Goal: Task Accomplishment & Management: Manage account settings

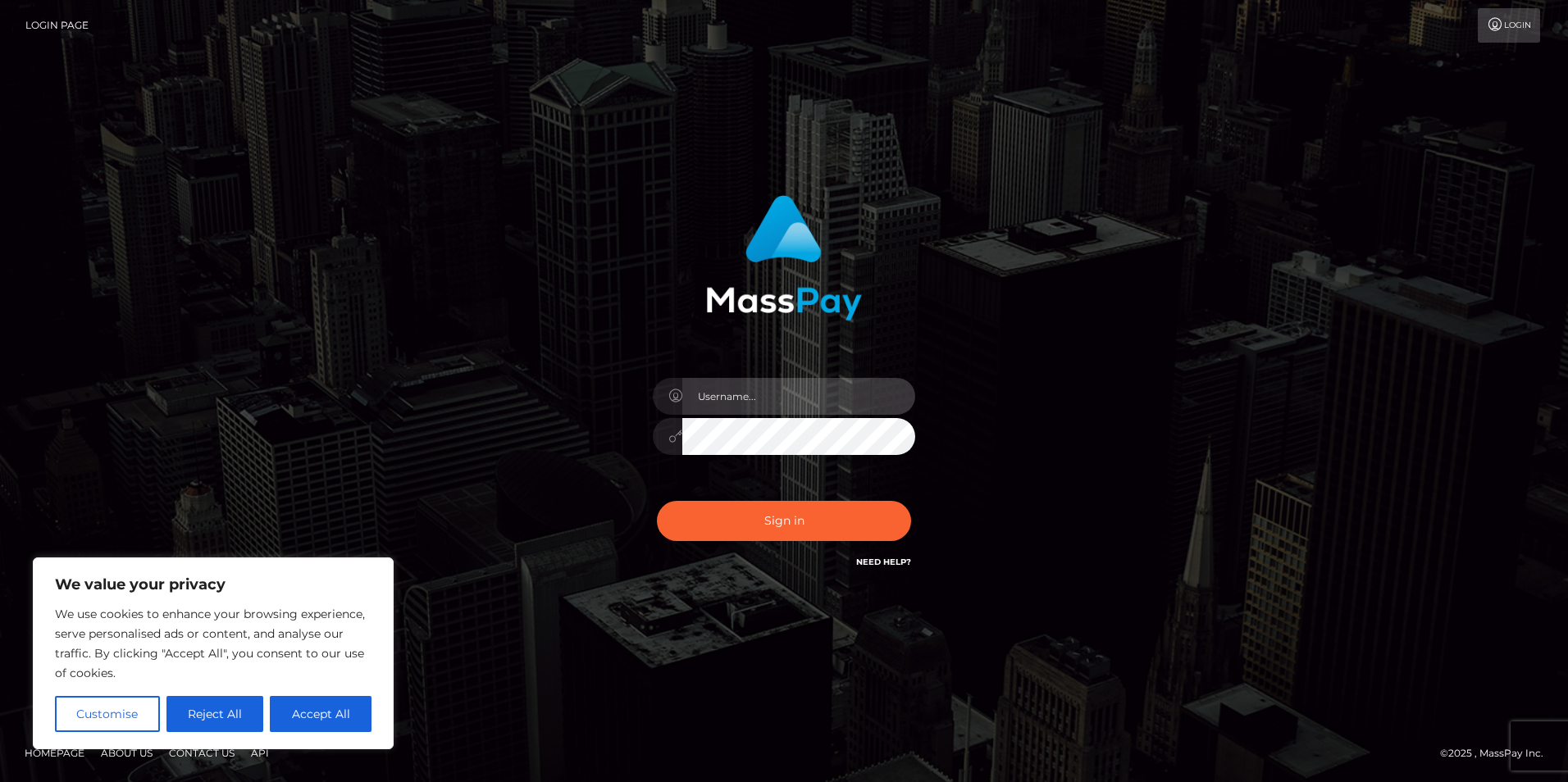
click at [741, 388] on input "text" at bounding box center [798, 396] width 233 height 37
paste input "[EMAIL_ADDRESS][DOMAIN_NAME]"
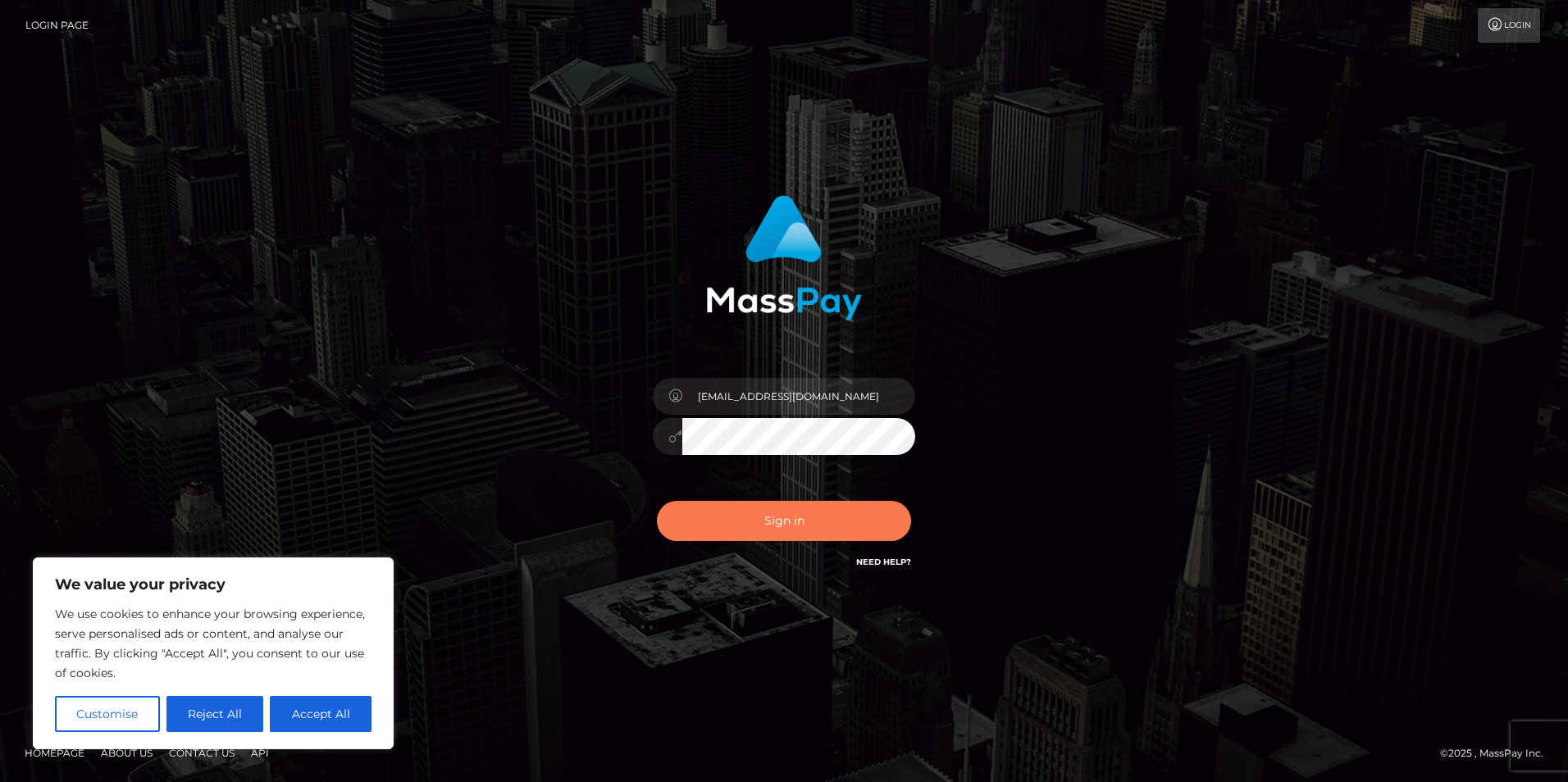
type input "tobiplays07@gmail.com"
click at [756, 510] on button "Sign in" at bounding box center [784, 521] width 254 height 40
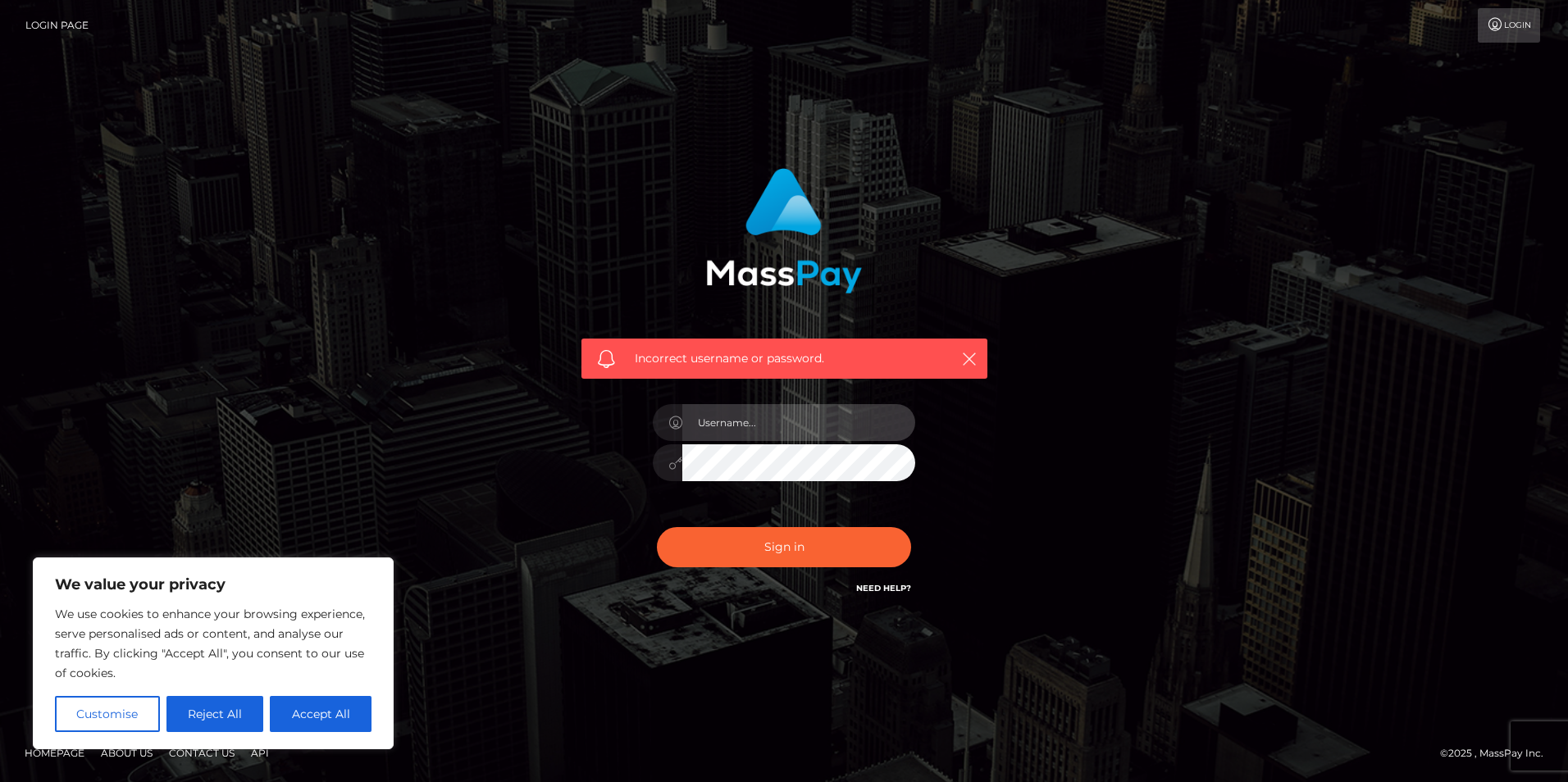
type input "[EMAIL_ADDRESS][DOMAIN_NAME]"
click at [339, 712] on button "Accept All" at bounding box center [320, 714] width 101 height 36
checkbox input "true"
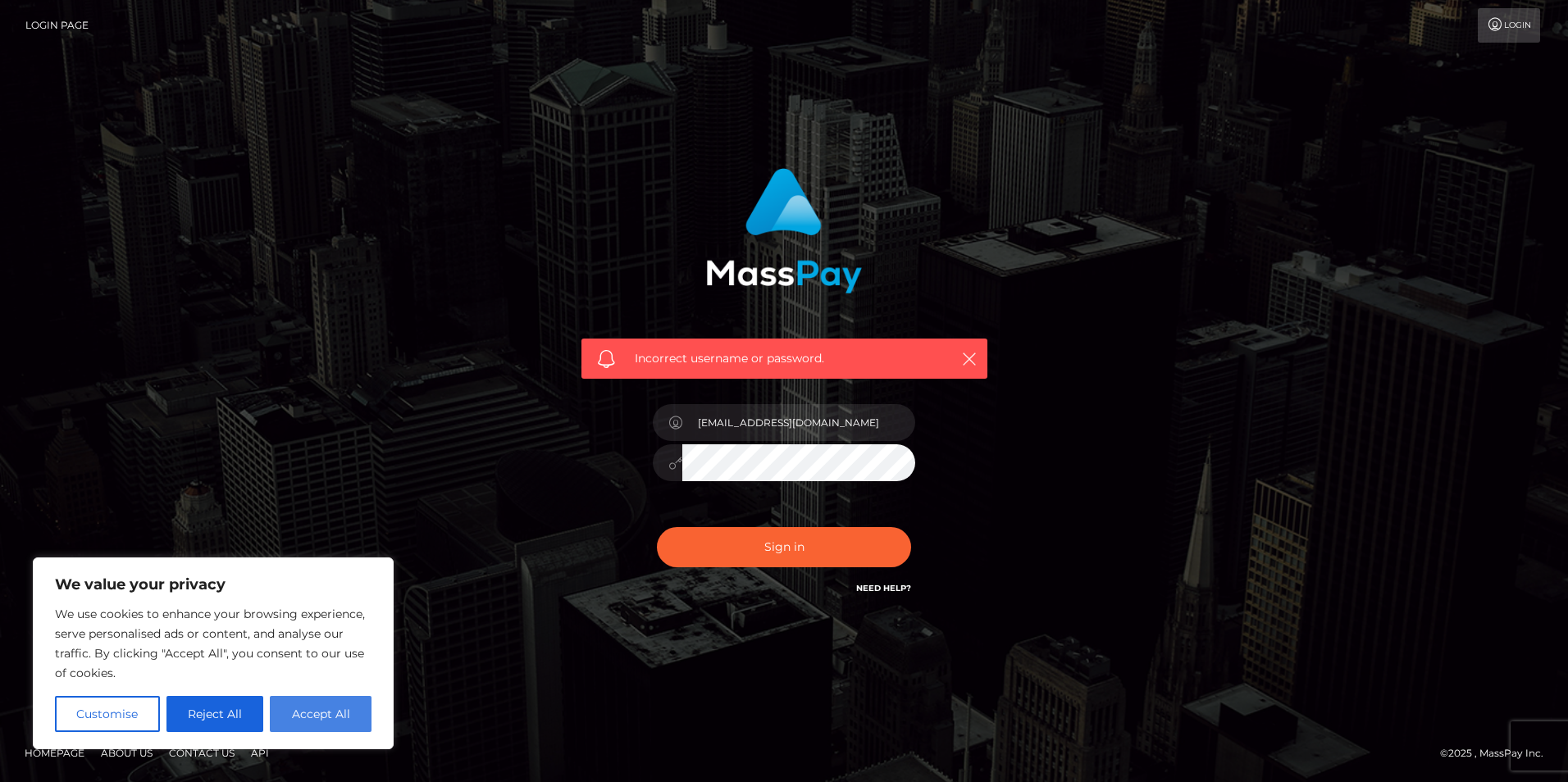
checkbox input "true"
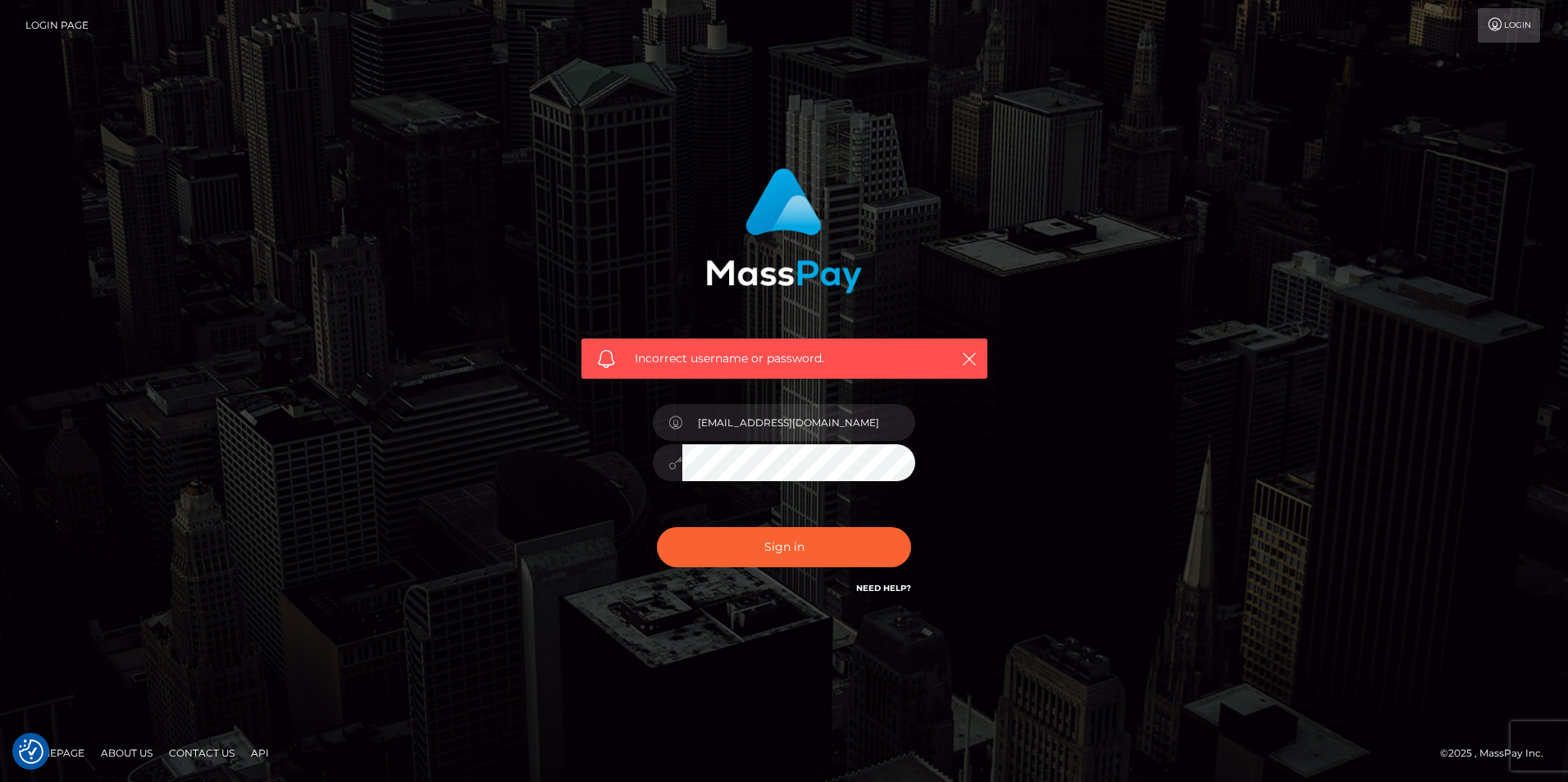
click at [875, 588] on link "Need Help?" at bounding box center [884, 588] width 55 height 11
click at [903, 589] on link "Need Help?" at bounding box center [884, 588] width 55 height 11
click at [885, 586] on link "Need Help?" at bounding box center [884, 588] width 55 height 11
click at [889, 590] on link "Need Help?" at bounding box center [884, 588] width 55 height 11
click at [889, 586] on link "Need Help?" at bounding box center [884, 588] width 55 height 11
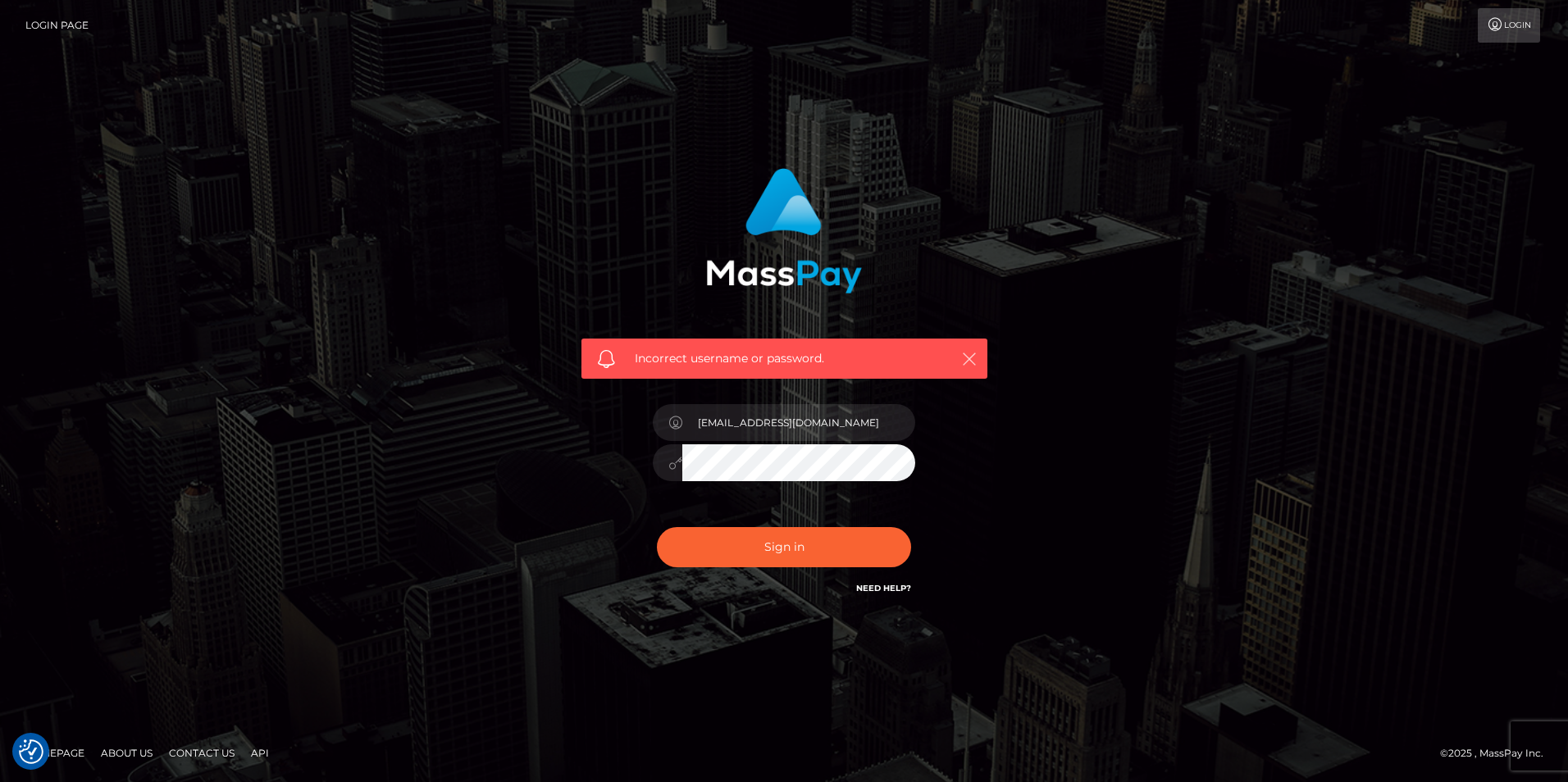
click at [973, 358] on icon "button" at bounding box center [970, 359] width 16 height 16
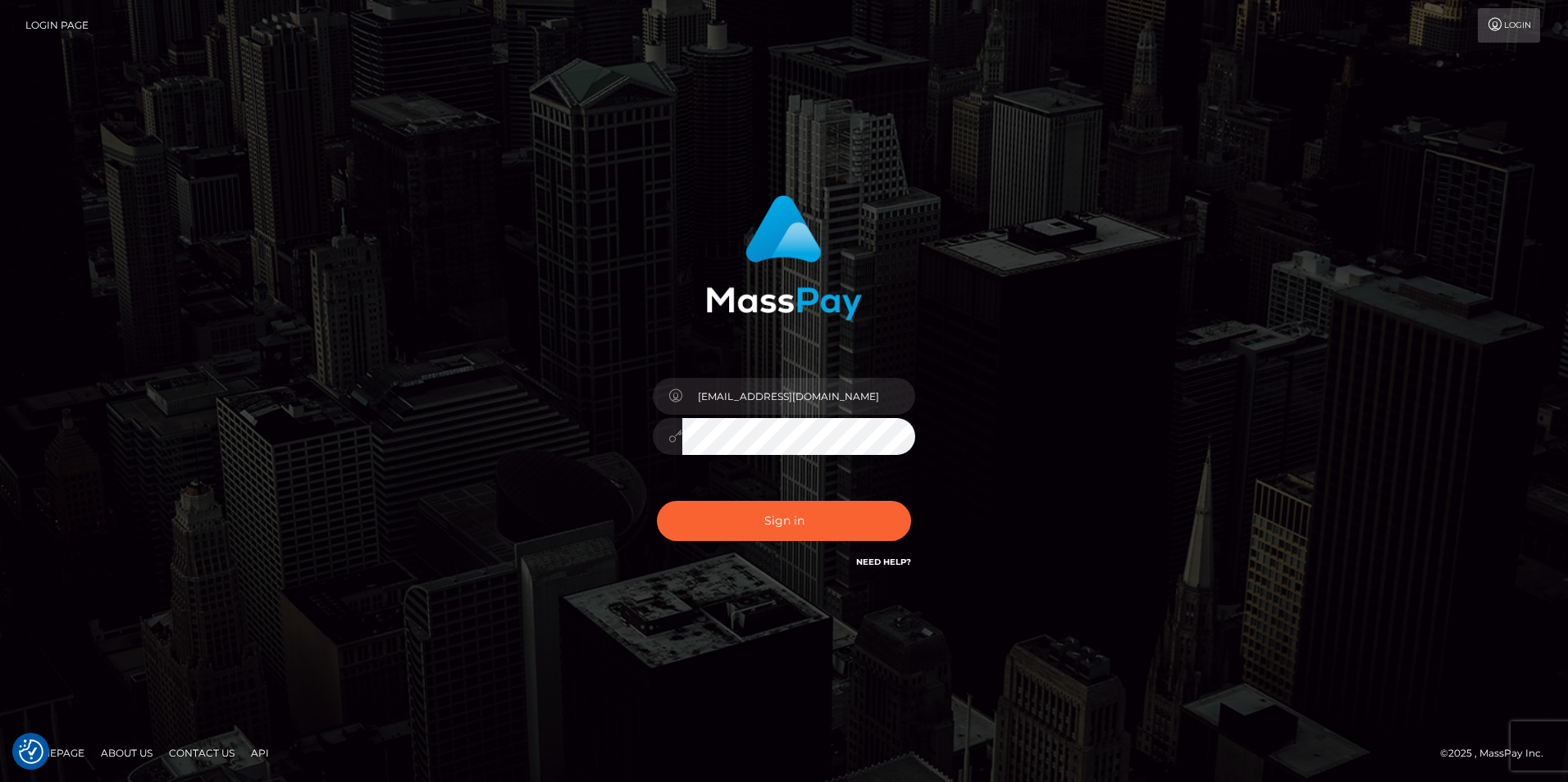
click at [885, 558] on link "Need Help?" at bounding box center [884, 562] width 55 height 11
click at [814, 405] on input "[EMAIL_ADDRESS][DOMAIN_NAME]" at bounding box center [798, 396] width 233 height 37
click at [657, 501] on button "Sign in" at bounding box center [784, 521] width 254 height 40
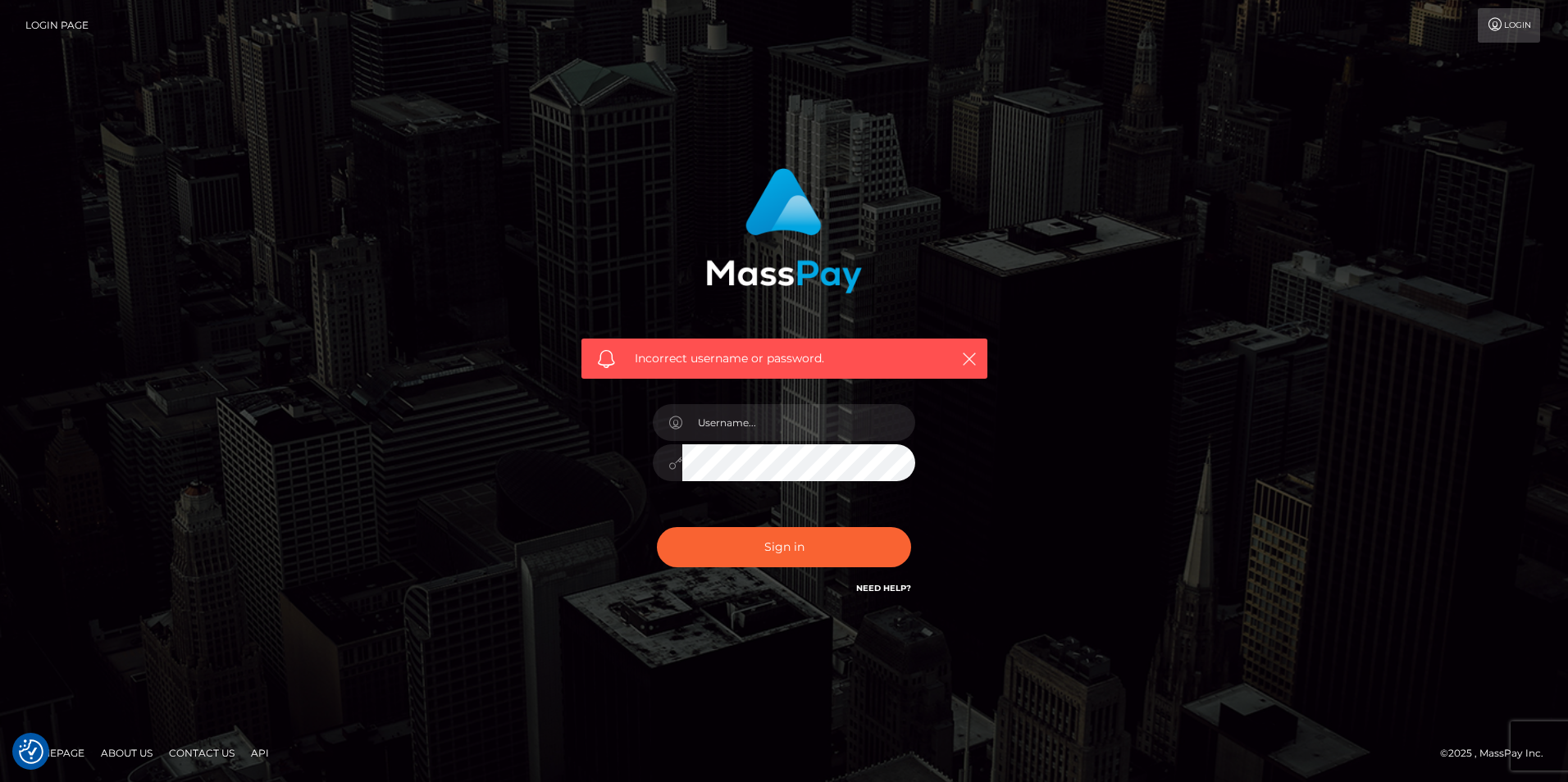
click at [657, 528] on button "Sign in" at bounding box center [784, 548] width 254 height 40
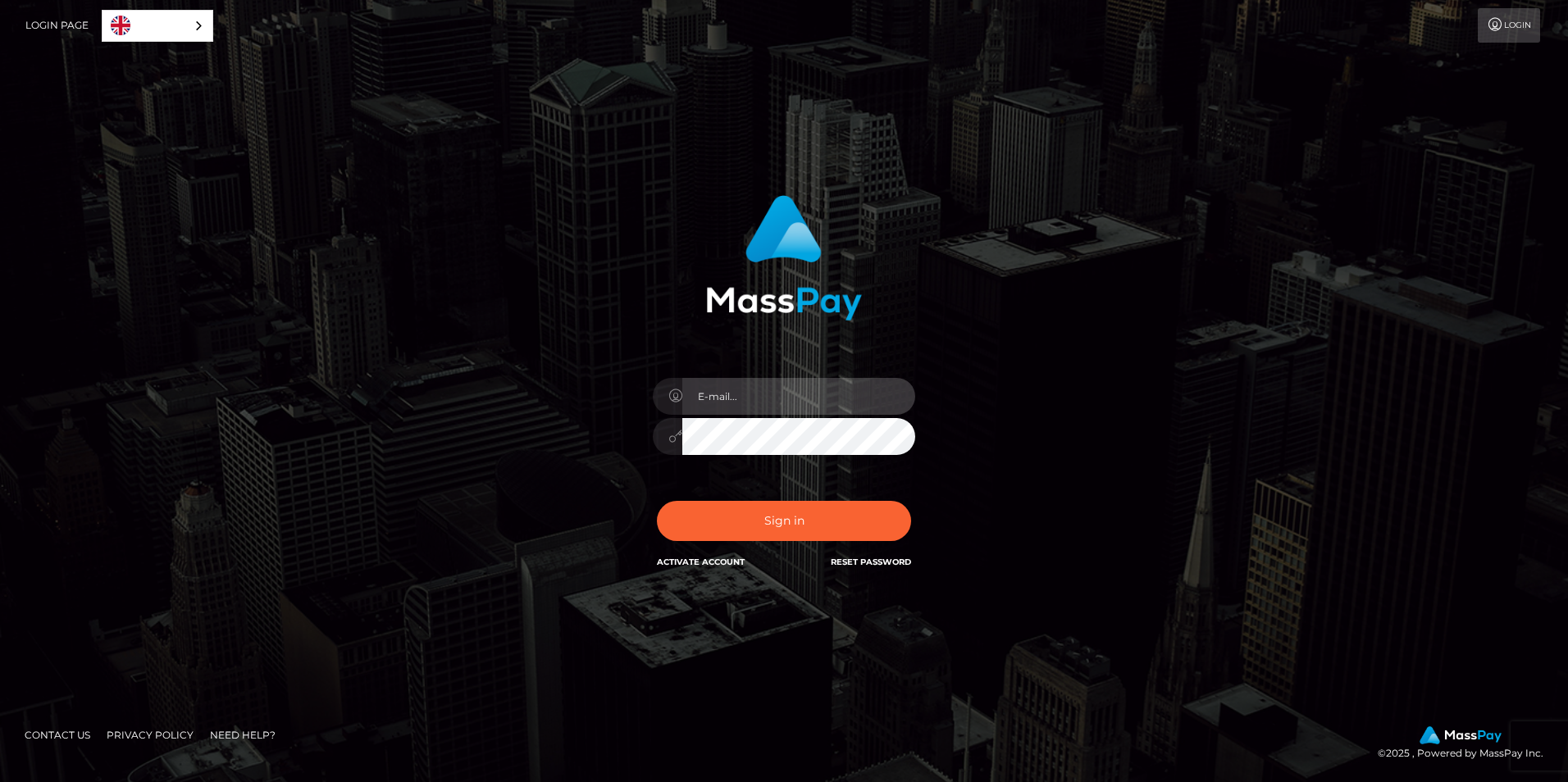
type input "tobiplays07@gmail.com"
click at [657, 501] on button "Sign in" at bounding box center [784, 521] width 254 height 40
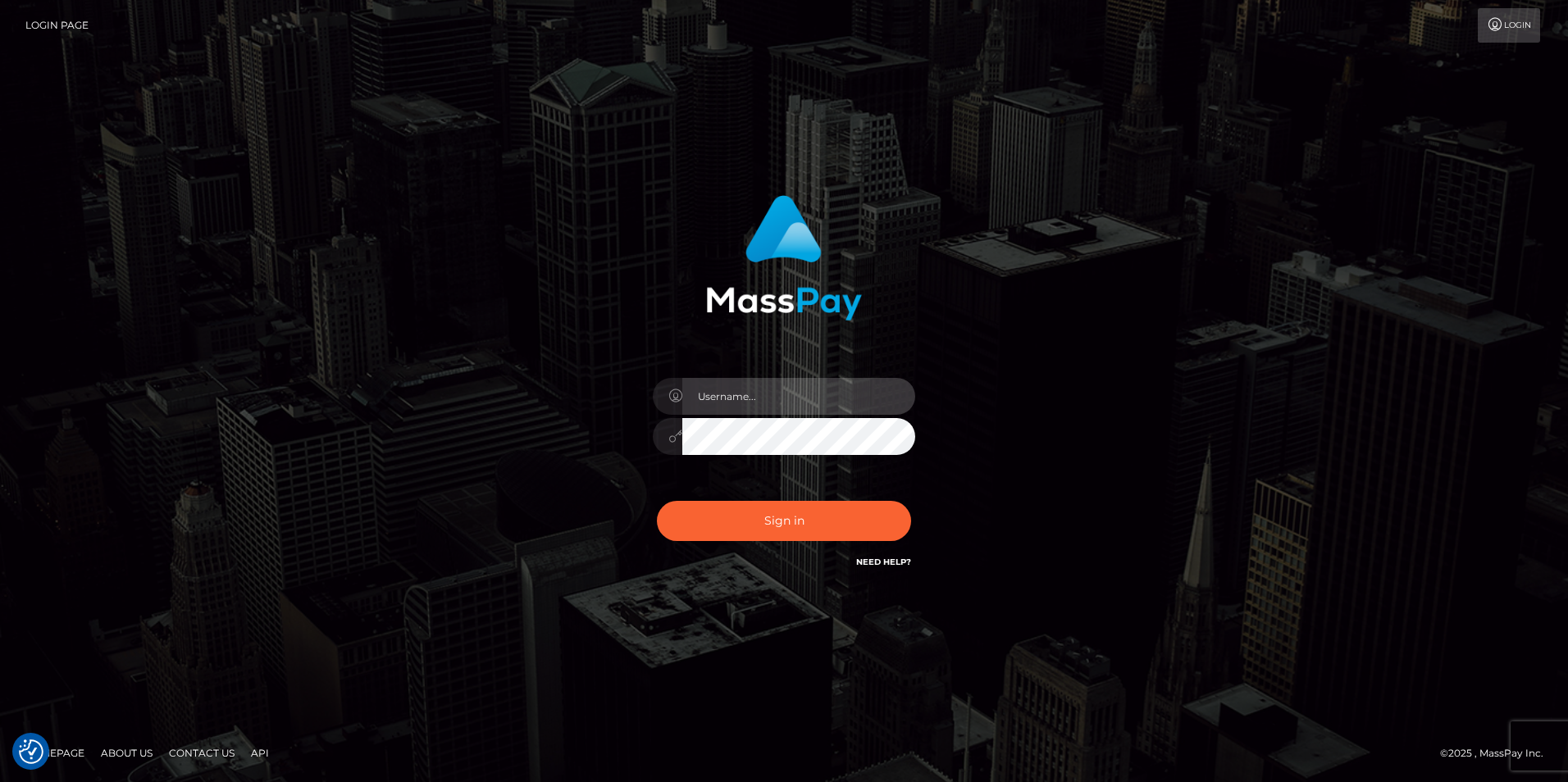
click at [827, 399] on input "text" at bounding box center [798, 396] width 233 height 37
type input "tobiplays07@gmail.com"
click at [657, 501] on button "Sign in" at bounding box center [784, 521] width 254 height 40
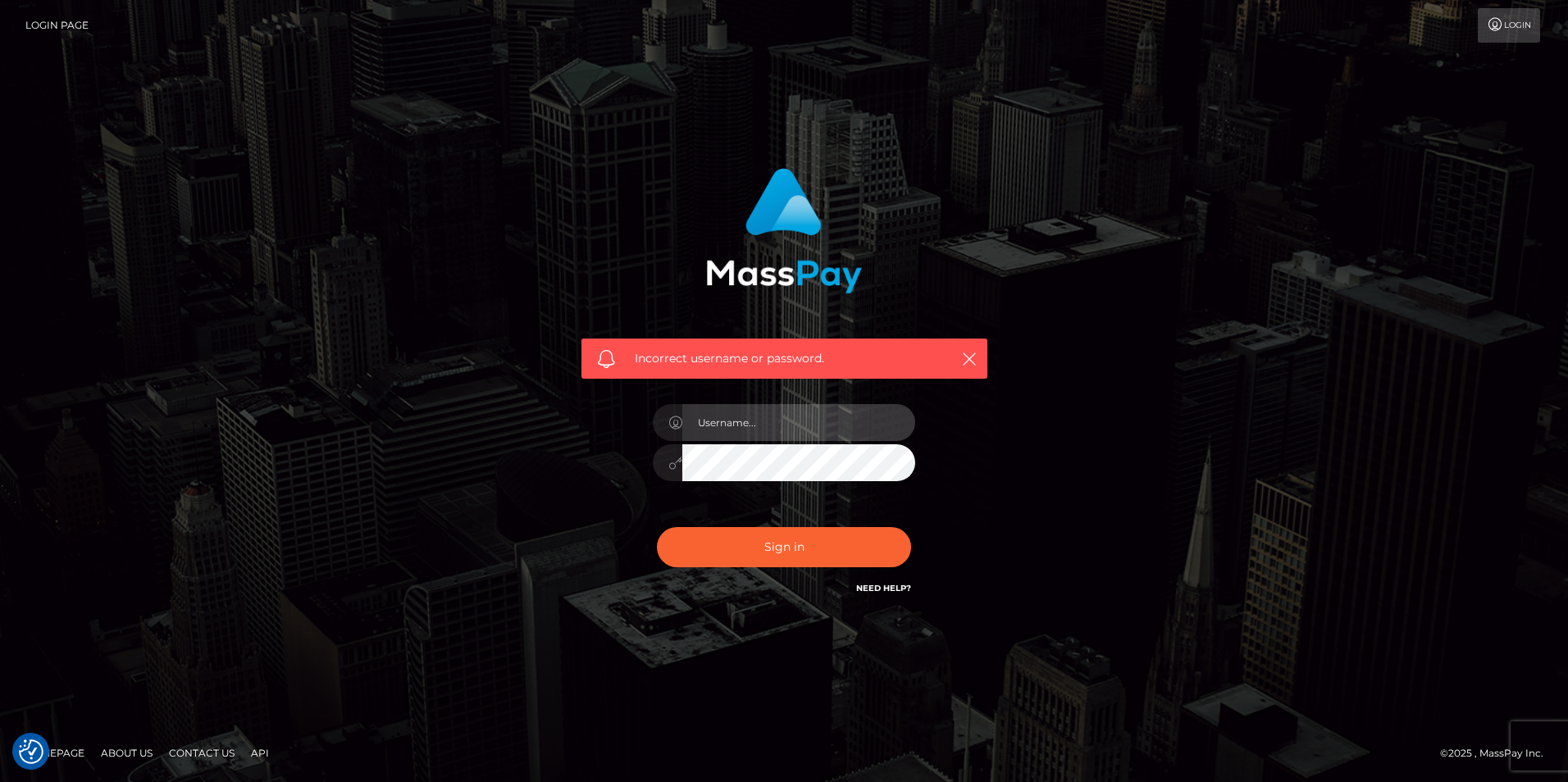
click at [810, 415] on input "text" at bounding box center [798, 423] width 233 height 37
type input "Kikstiok1!"
click at [749, 421] on input "Kikstiok1!" at bounding box center [798, 423] width 233 height 37
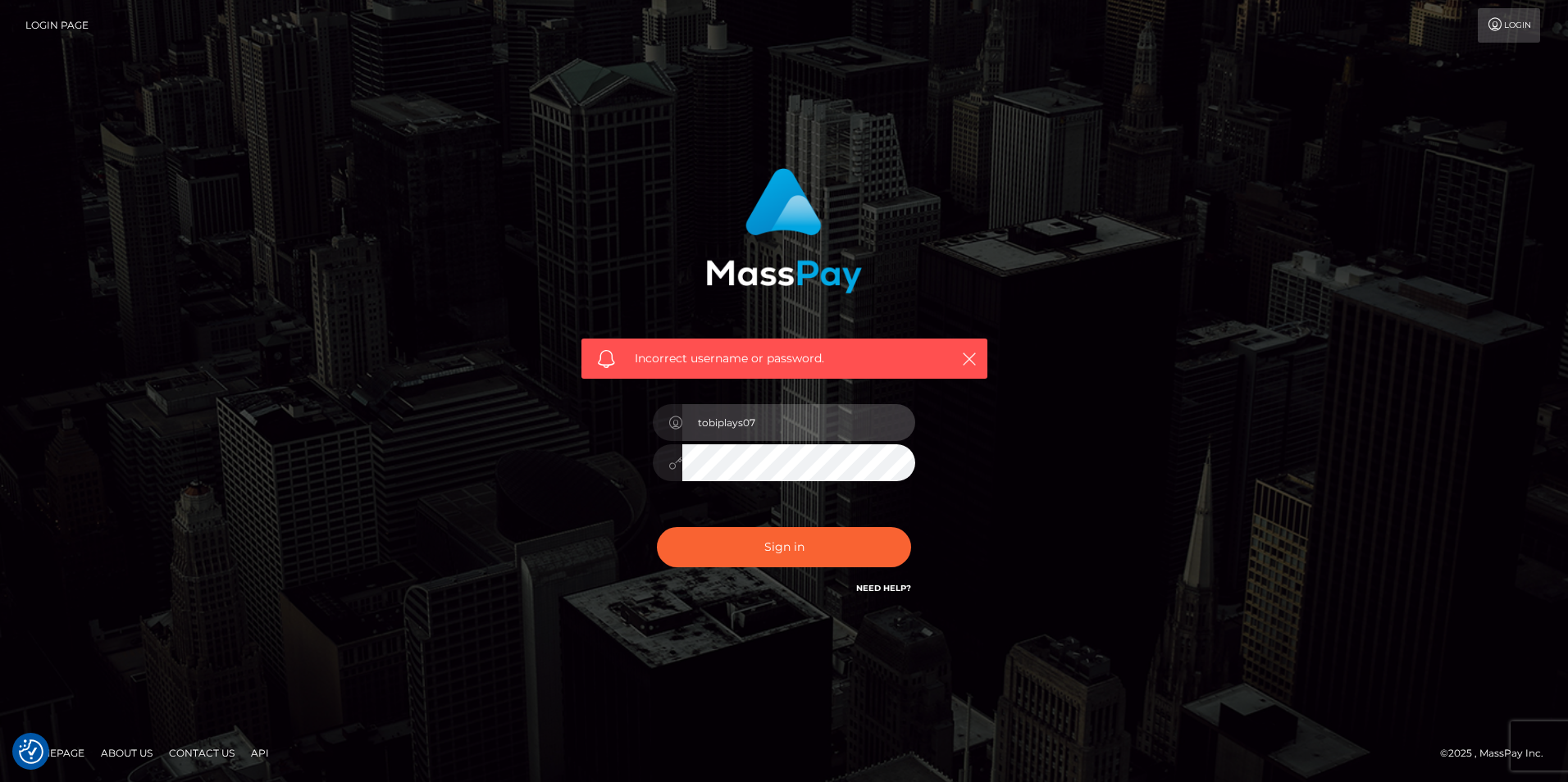
type input "tobiplays07"
click at [657, 528] on button "Sign in" at bounding box center [784, 548] width 254 height 40
click at [893, 586] on link "Need Help?" at bounding box center [884, 588] width 55 height 11
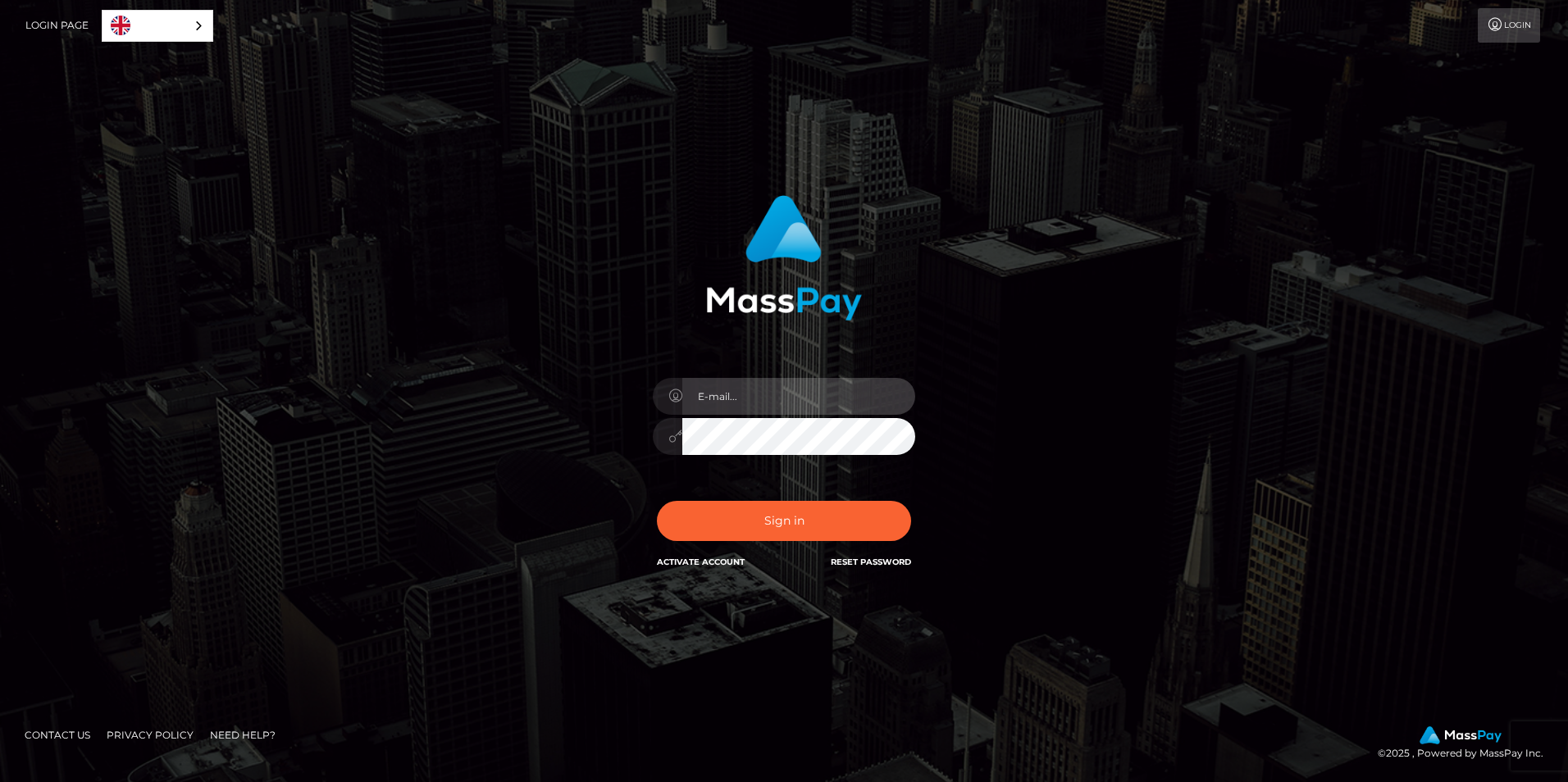
type input "[EMAIL_ADDRESS][DOMAIN_NAME]"
click at [681, 433] on div at bounding box center [784, 434] width 263 height 32
click at [657, 501] on button "Sign in" at bounding box center [784, 521] width 254 height 40
